Goal: Obtain resource: Obtain resource

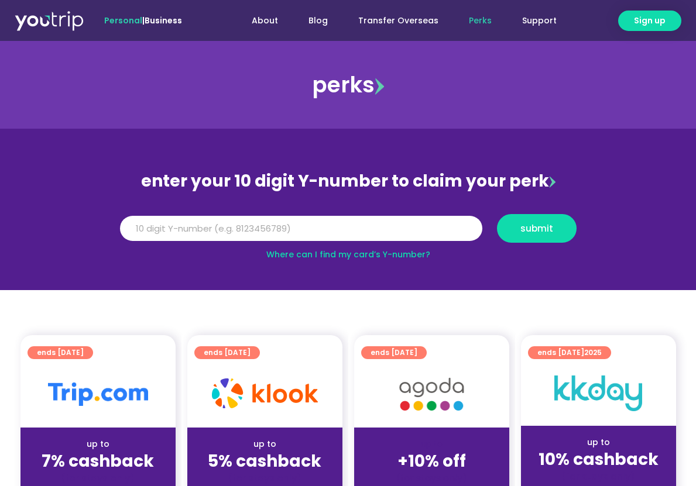
type input "1"
click at [497, 214] on button "submit" at bounding box center [537, 228] width 80 height 29
click at [547, 227] on span "submit" at bounding box center [536, 228] width 33 height 9
click at [218, 224] on input "00000000" at bounding box center [301, 229] width 362 height 26
click at [526, 227] on span "submit" at bounding box center [536, 228] width 33 height 9
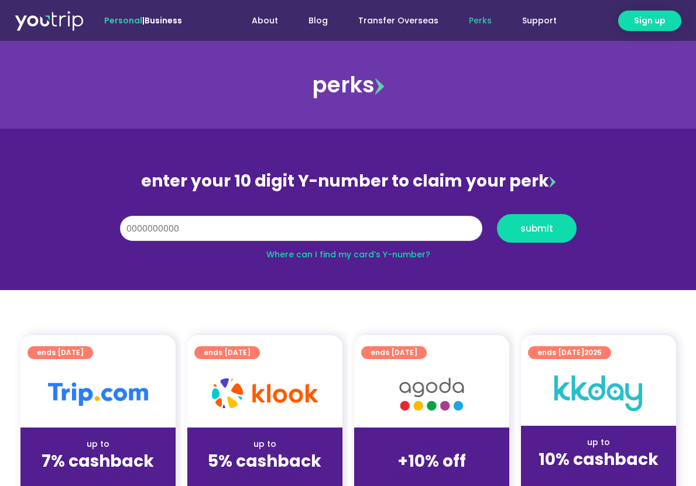
click at [126, 228] on input "0000000000" at bounding box center [301, 229] width 362 height 26
click at [497, 214] on button "submit" at bounding box center [537, 228] width 80 height 29
click at [193, 231] on input "-0000000000" at bounding box center [301, 229] width 362 height 26
click at [124, 228] on input "-000000000" at bounding box center [301, 229] width 362 height 26
click at [497, 214] on button "submit" at bounding box center [537, 228] width 80 height 29
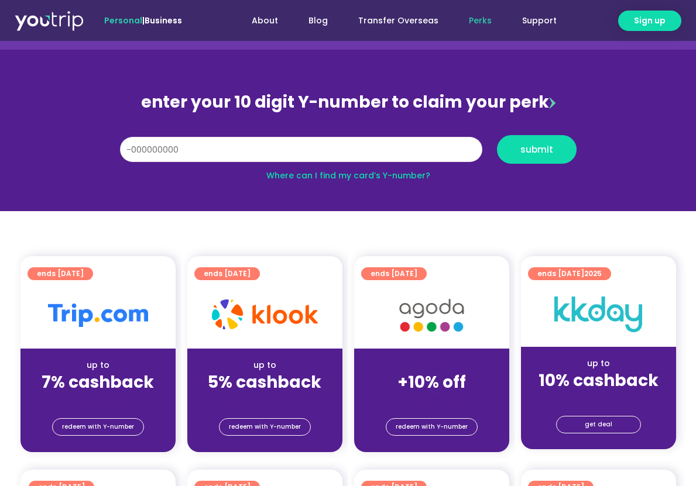
scroll to position [59, 0]
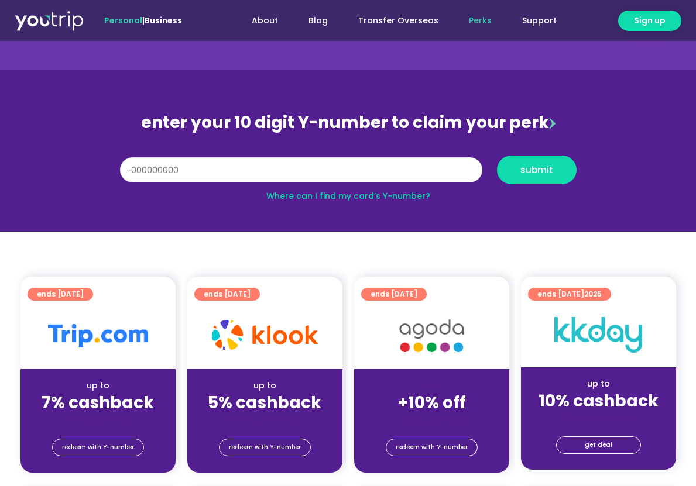
click at [131, 167] on input "-000000000" at bounding box center [301, 170] width 362 height 26
type input "8000000000"
click at [497, 156] on button "submit" at bounding box center [537, 170] width 80 height 29
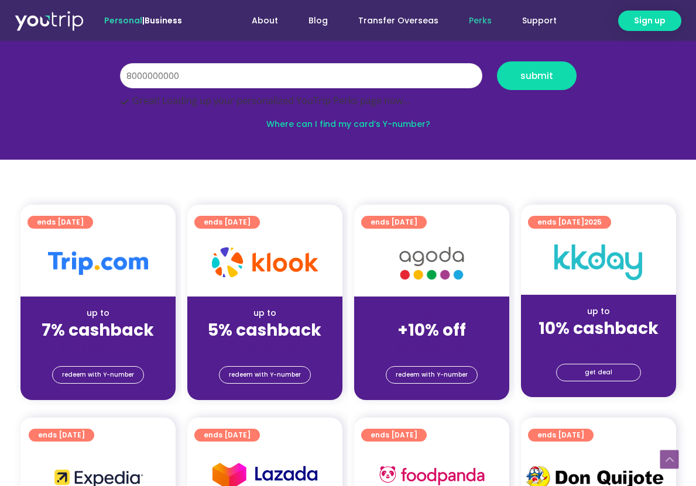
scroll to position [234, 0]
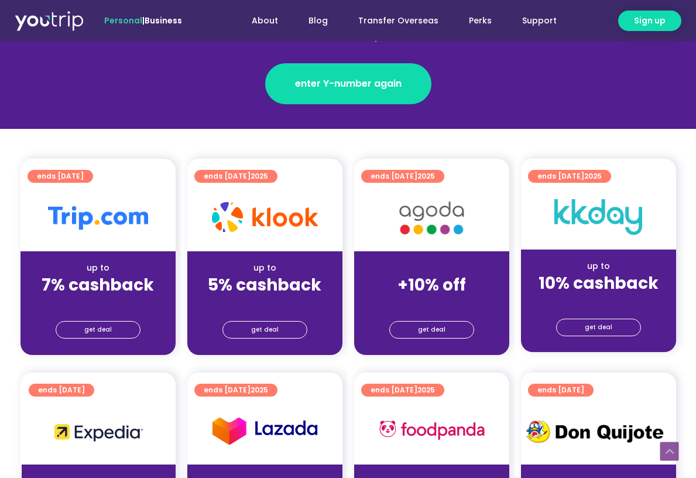
scroll to position [234, 0]
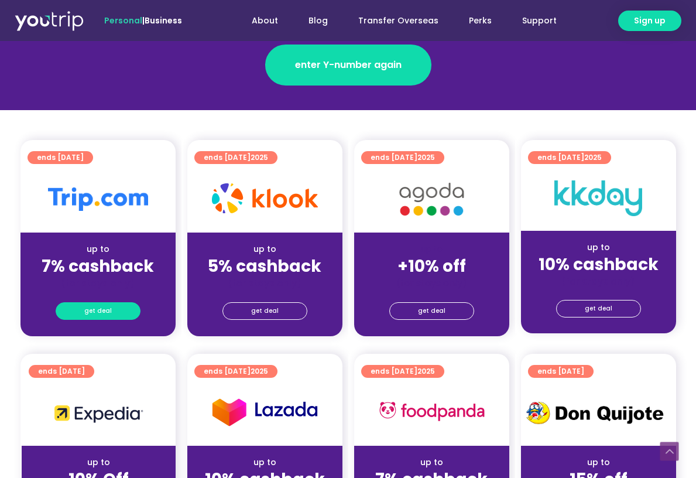
click at [111, 302] on link "get deal" at bounding box center [98, 311] width 85 height 18
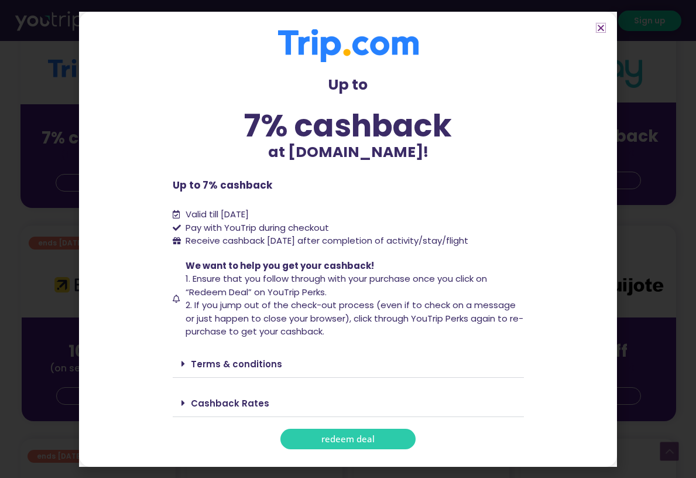
scroll to position [410, 0]
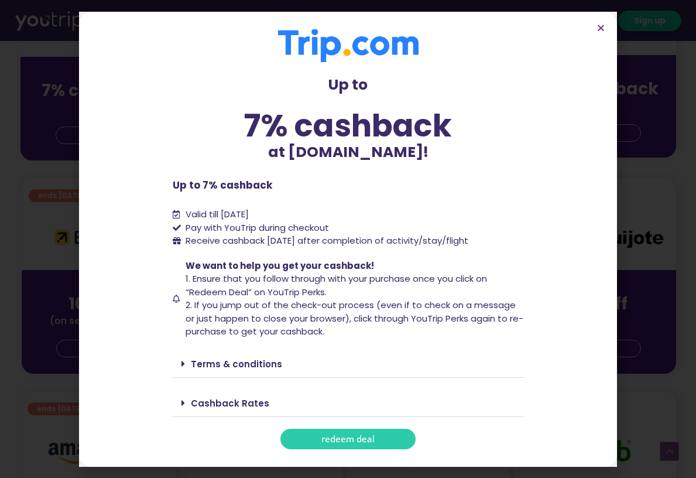
click at [188, 362] on span at bounding box center [185, 363] width 9 height 9
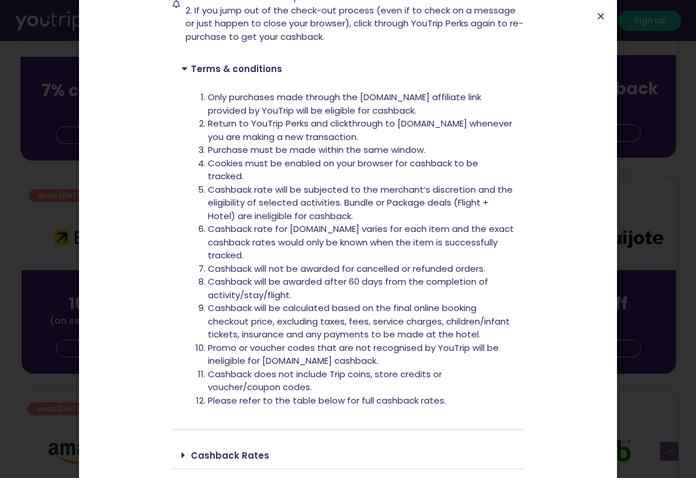
scroll to position [293, 0]
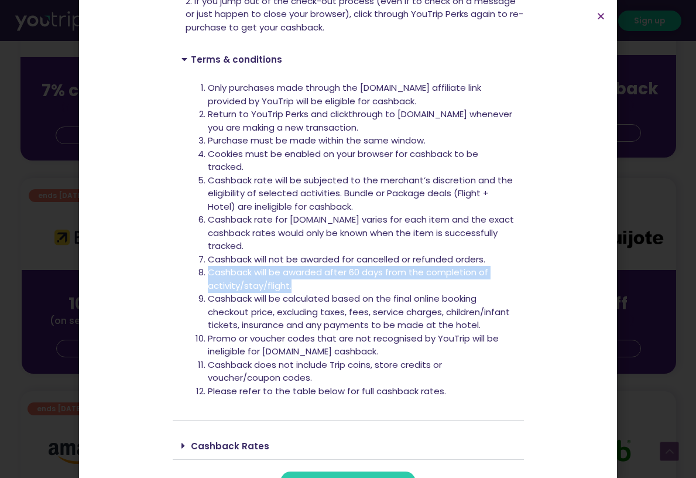
drag, startPoint x: 203, startPoint y: 273, endPoint x: 304, endPoint y: 287, distance: 102.2
click at [304, 287] on li "Cashback will be awarded after 60 days from the completion of activity/stay/fli…" at bounding box center [361, 279] width 307 height 26
copy li "Cashback will be awarded after 60 days from the completion of activity/stay/fli…"
click at [597, 20] on icon "Close" at bounding box center [601, 16] width 9 height 9
